Goal: Find specific page/section: Find specific page/section

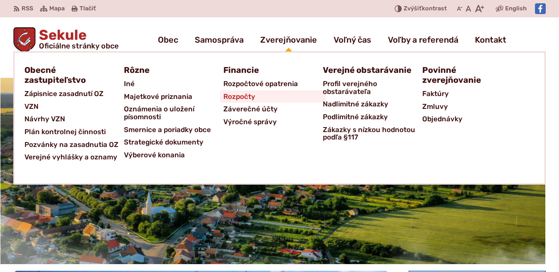
click at [242, 94] on span "Rozpočty" at bounding box center [239, 96] width 32 height 13
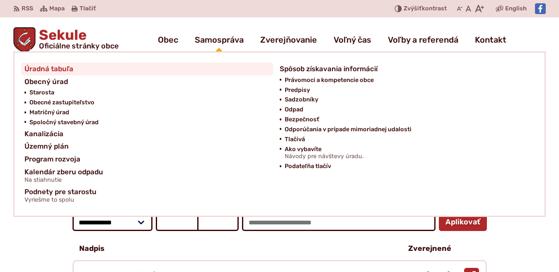
click at [54, 70] on span "Úradná tabuľa" at bounding box center [48, 69] width 49 height 13
